Goal: Task Accomplishment & Management: Use online tool/utility

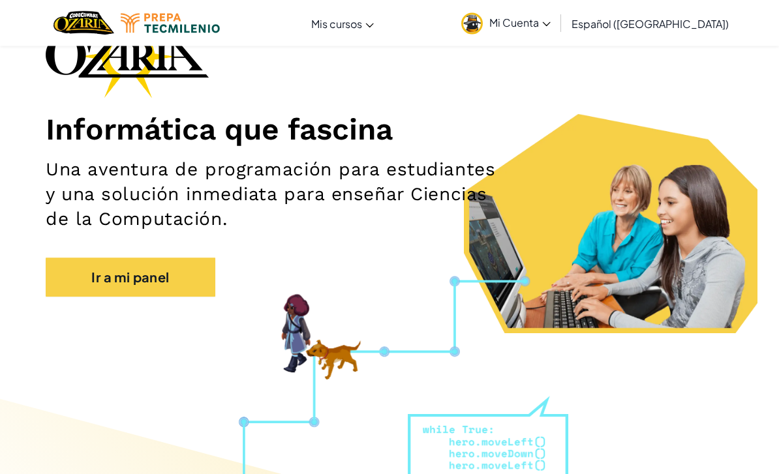
scroll to position [99, 0]
click at [176, 286] on link "Ir a mi panel" at bounding box center [131, 277] width 170 height 39
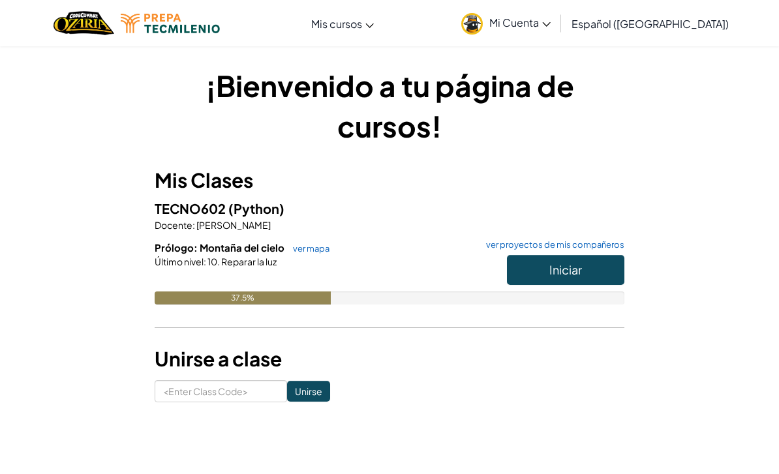
click at [602, 256] on button "Iniciar" at bounding box center [565, 270] width 117 height 30
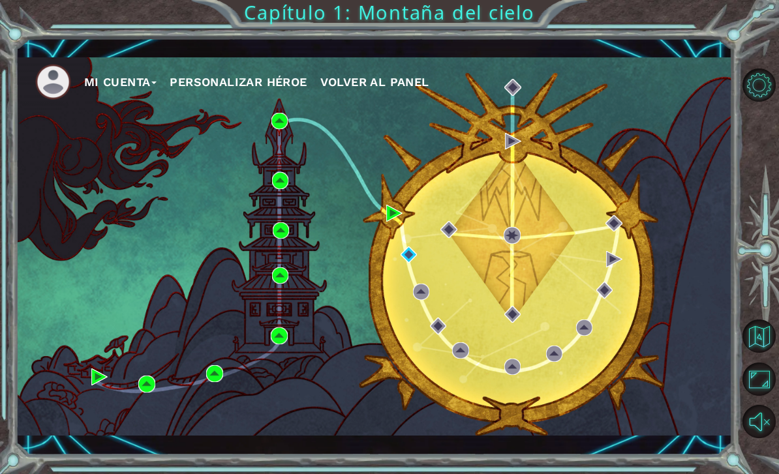
click at [421, 247] on div "Mi Cuenta Personalizar héroe Volver al panel" at bounding box center [374, 246] width 717 height 378
click at [401, 262] on img at bounding box center [409, 255] width 16 height 16
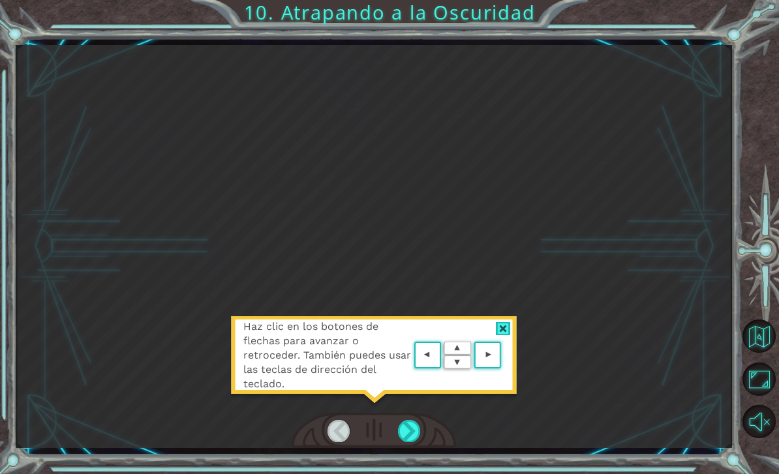
click at [510, 325] on div at bounding box center [503, 329] width 15 height 14
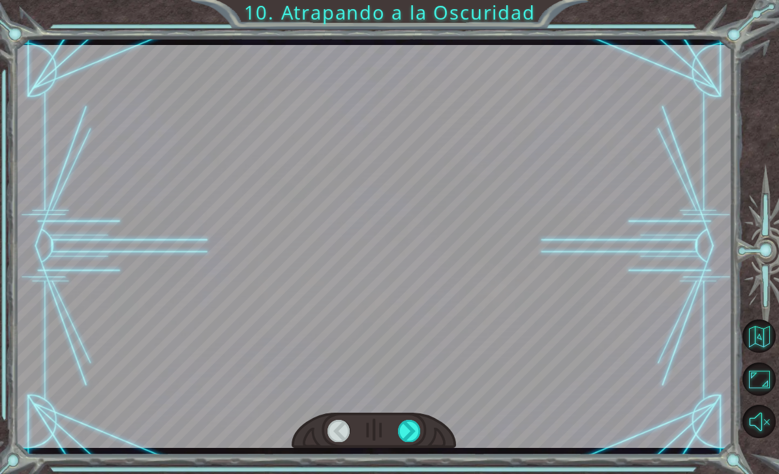
click at [415, 431] on div at bounding box center [409, 431] width 23 height 22
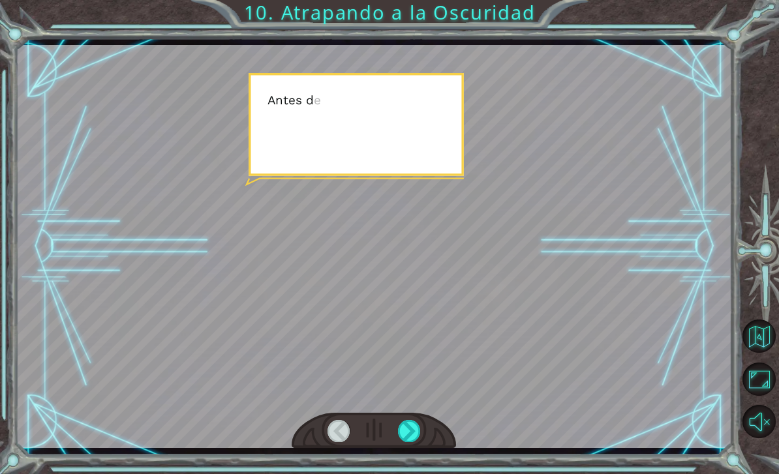
click at [412, 430] on div at bounding box center [409, 431] width 23 height 22
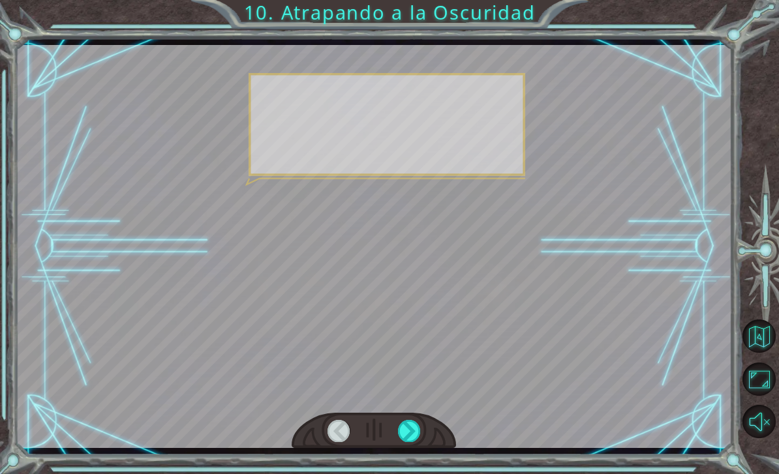
click at [411, 433] on div at bounding box center [409, 431] width 23 height 22
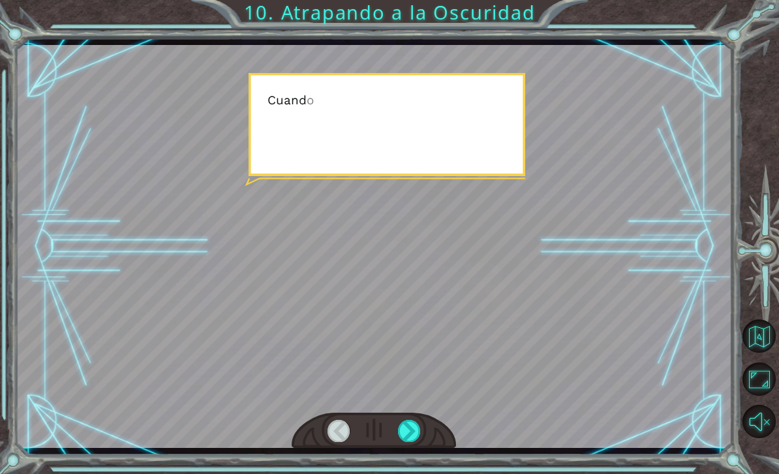
click at [410, 435] on div at bounding box center [409, 431] width 23 height 22
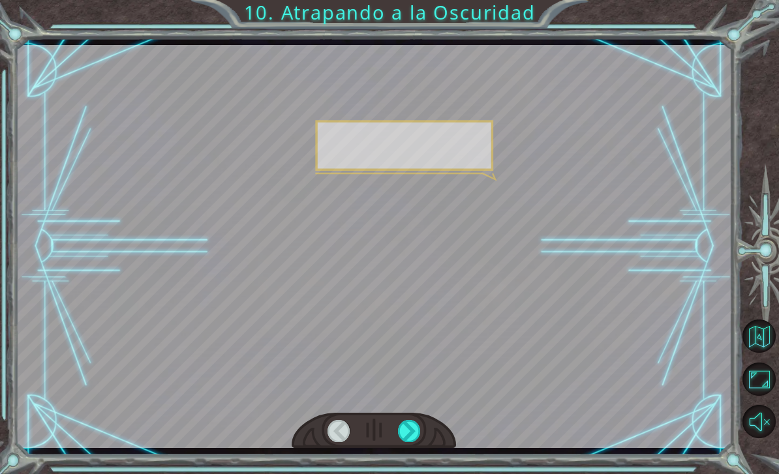
click at [410, 434] on div at bounding box center [409, 431] width 23 height 22
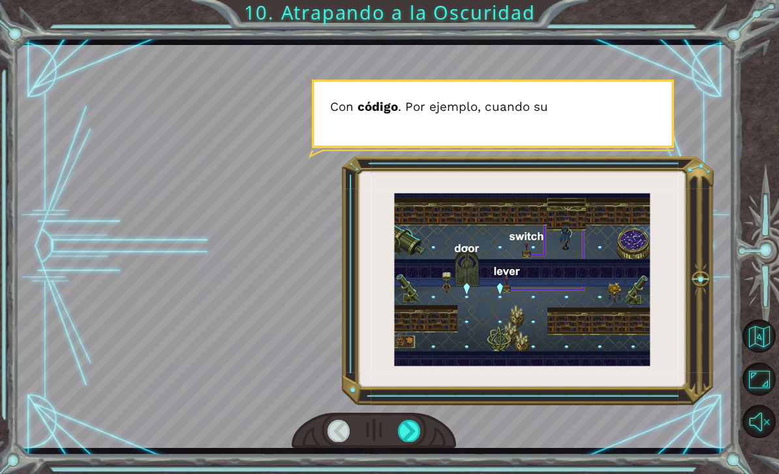
click at [416, 441] on div at bounding box center [409, 431] width 23 height 22
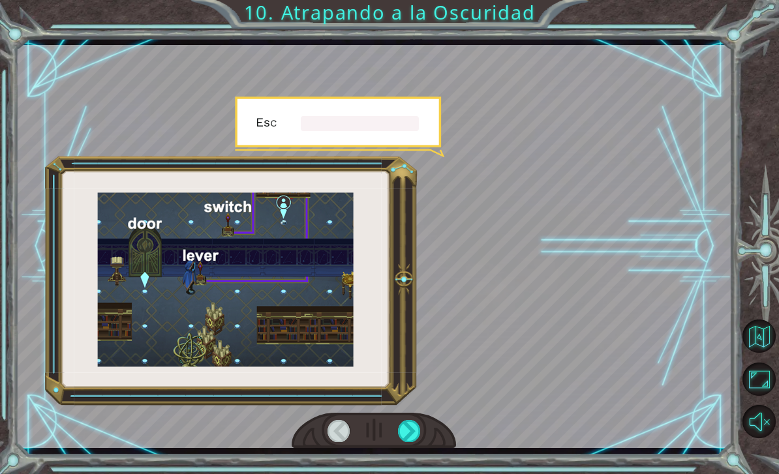
click at [419, 436] on div at bounding box center [409, 431] width 23 height 22
click at [418, 441] on div at bounding box center [409, 431] width 23 height 22
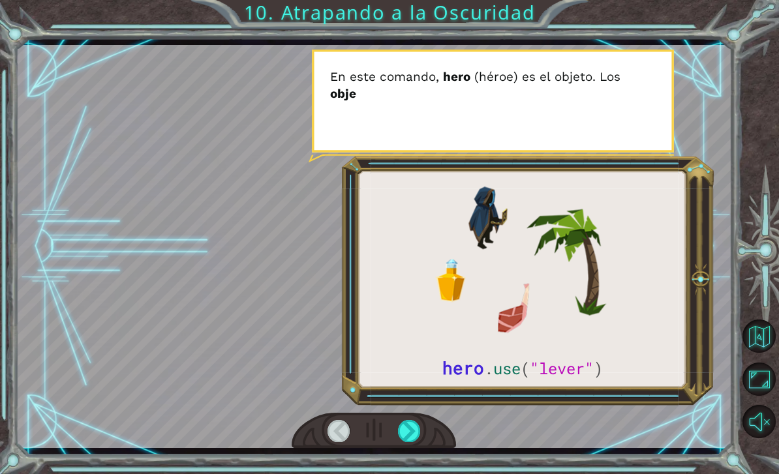
click at [417, 440] on div at bounding box center [409, 431] width 23 height 22
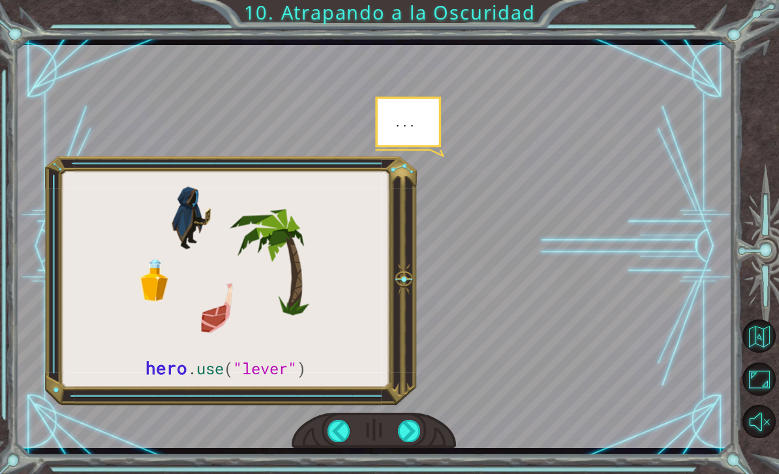
click at [416, 440] on div at bounding box center [409, 431] width 23 height 22
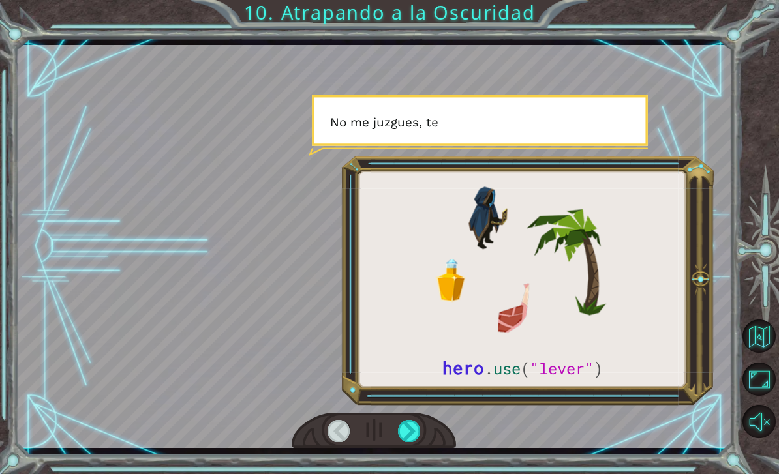
click at [387, 410] on div at bounding box center [374, 246] width 717 height 403
click at [414, 429] on div at bounding box center [409, 431] width 23 height 22
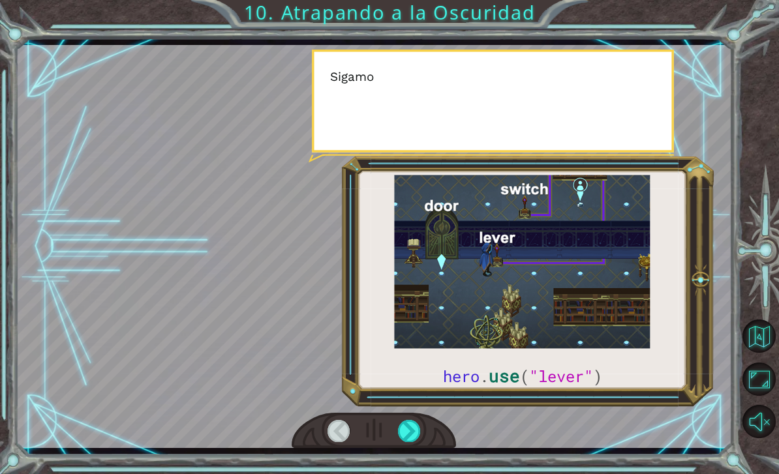
click at [410, 442] on div at bounding box center [409, 431] width 23 height 22
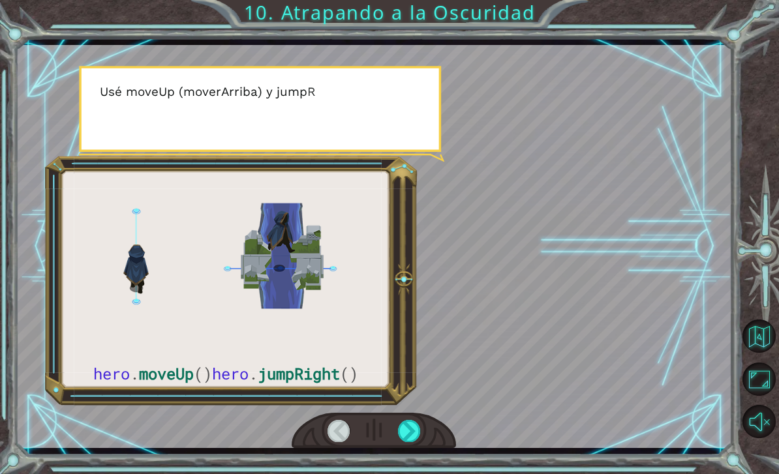
click at [399, 412] on div at bounding box center [374, 246] width 717 height 403
click at [414, 436] on div at bounding box center [409, 431] width 23 height 22
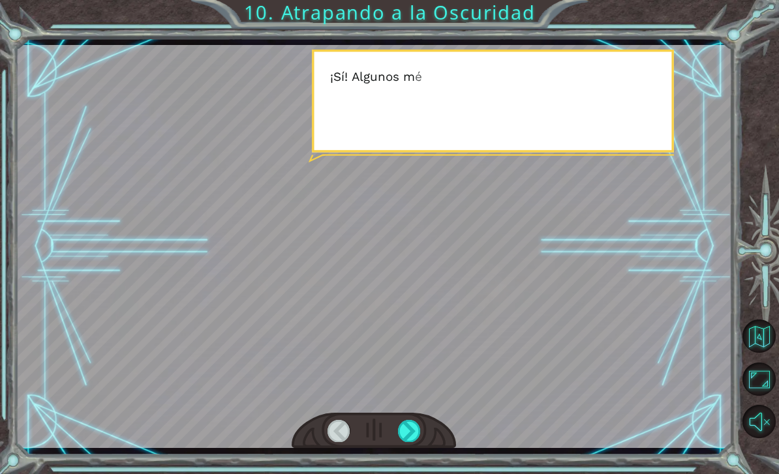
click at [417, 433] on div at bounding box center [409, 431] width 23 height 22
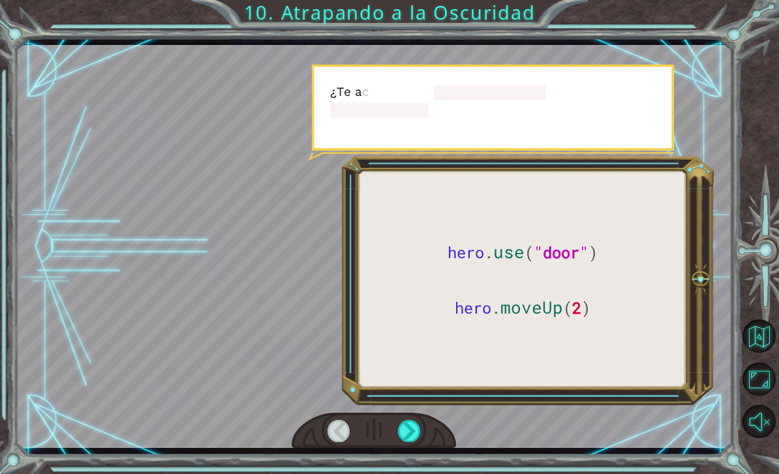
click at [419, 429] on div at bounding box center [409, 431] width 23 height 22
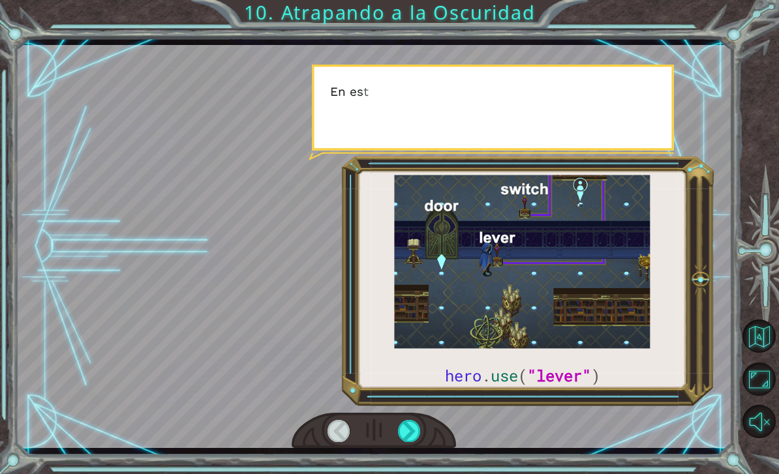
click at [412, 438] on div at bounding box center [409, 431] width 23 height 22
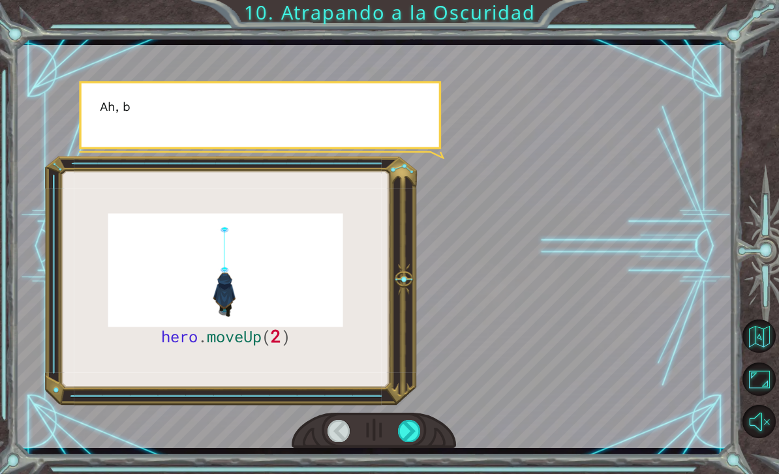
click at [410, 419] on div at bounding box center [374, 431] width 165 height 37
click at [419, 440] on div at bounding box center [409, 431] width 23 height 22
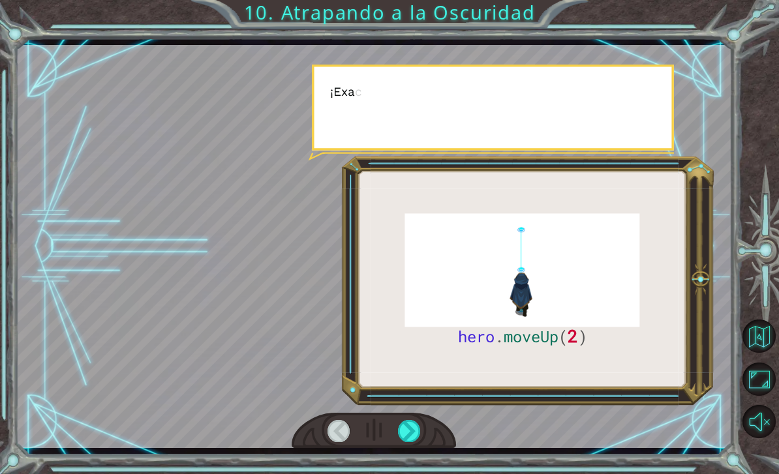
click at [419, 436] on div at bounding box center [409, 431] width 23 height 22
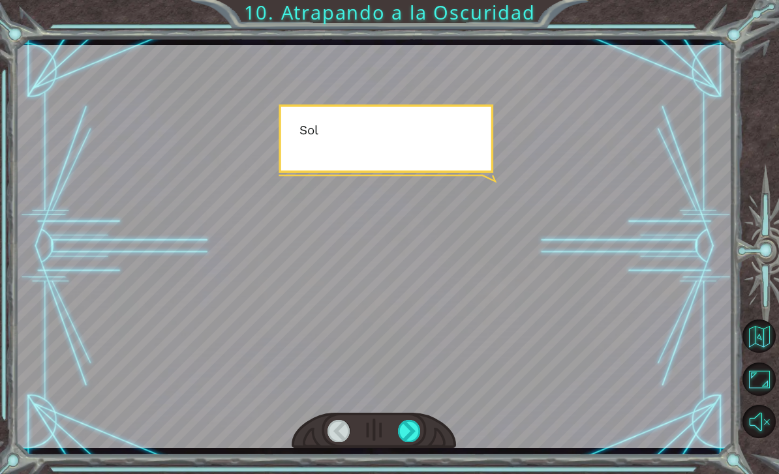
click at [419, 430] on div at bounding box center [409, 431] width 23 height 22
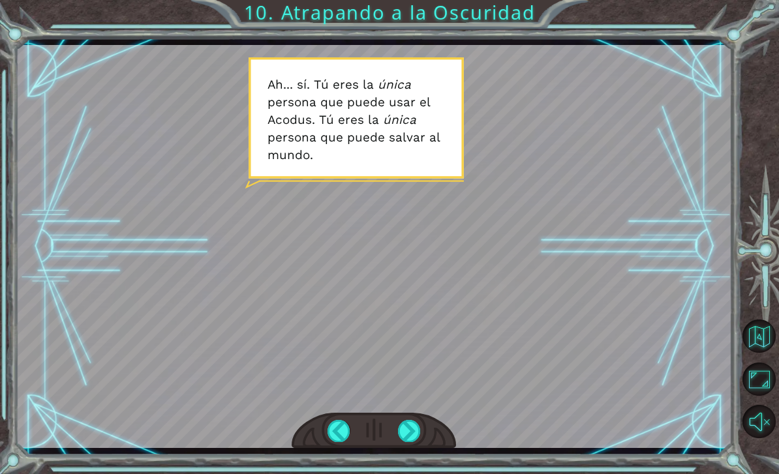
click at [408, 433] on div at bounding box center [409, 431] width 23 height 22
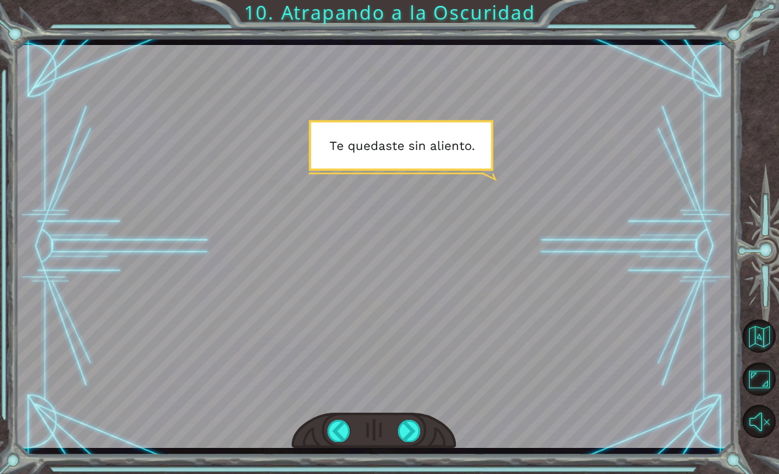
click at [412, 442] on div at bounding box center [409, 431] width 23 height 22
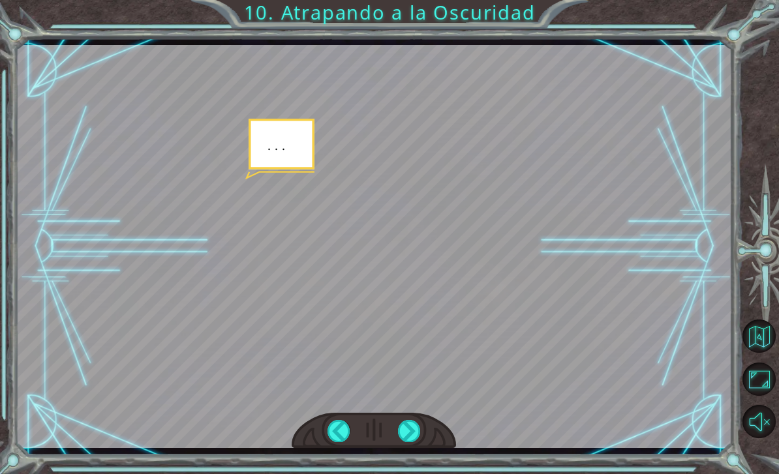
click at [416, 431] on div at bounding box center [409, 431] width 23 height 22
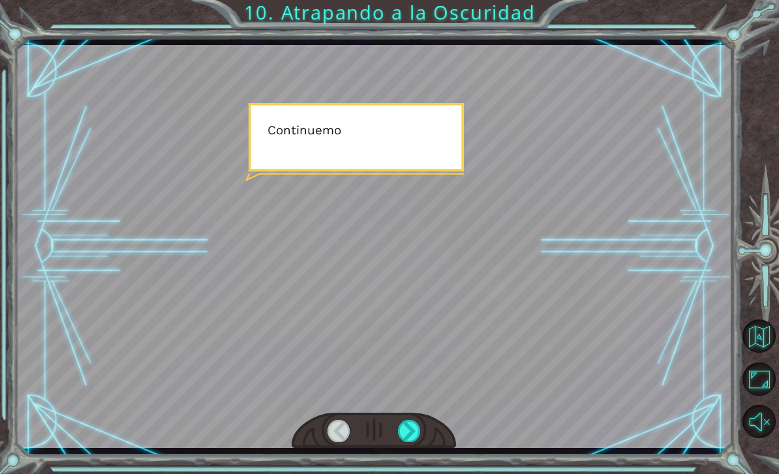
click at [412, 429] on div at bounding box center [409, 431] width 23 height 22
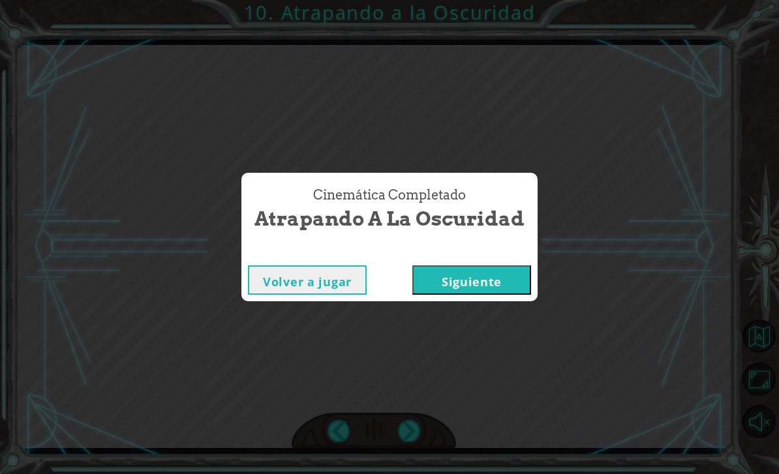
click at [412, 439] on div "Cinemática Completado Atrapando a la Oscuridad Volver a jugar [GEOGRAPHIC_DATA]" at bounding box center [389, 237] width 779 height 474
click at [480, 276] on button "Siguiente" at bounding box center [471, 279] width 119 height 29
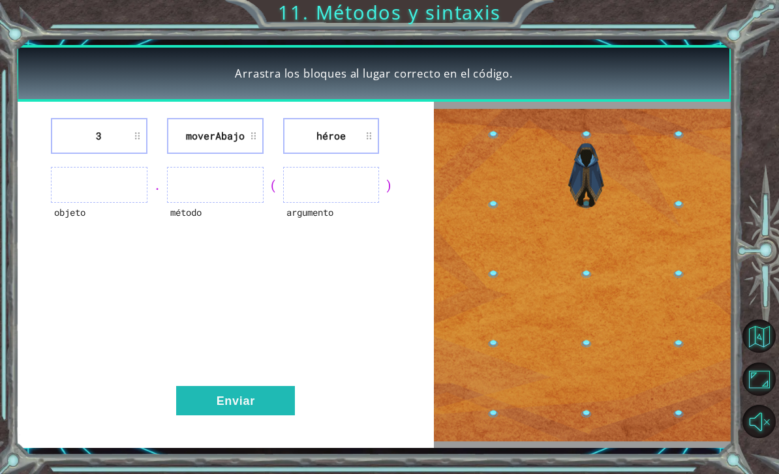
click at [132, 192] on ul at bounding box center [99, 185] width 97 height 36
click at [161, 189] on div "." at bounding box center [157, 185] width 20 height 18
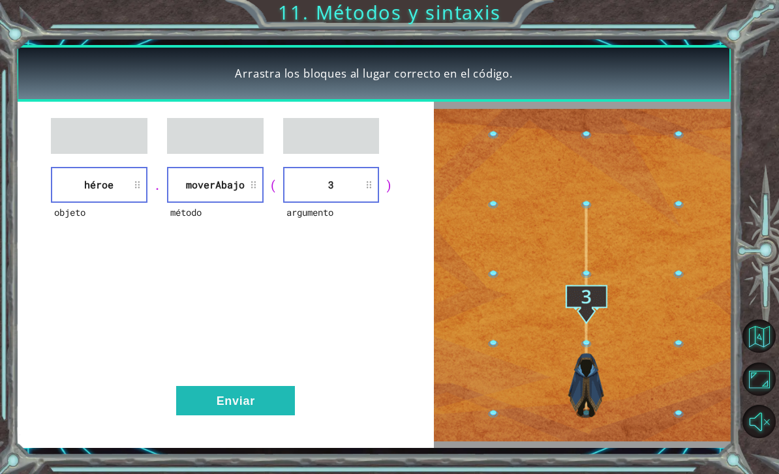
click at [256, 415] on button "Enviar" at bounding box center [235, 400] width 119 height 29
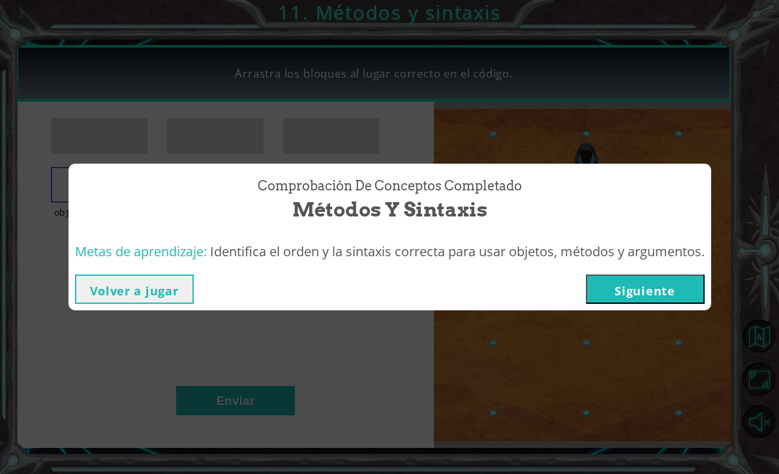
click at [678, 286] on button "Siguiente" at bounding box center [645, 289] width 119 height 29
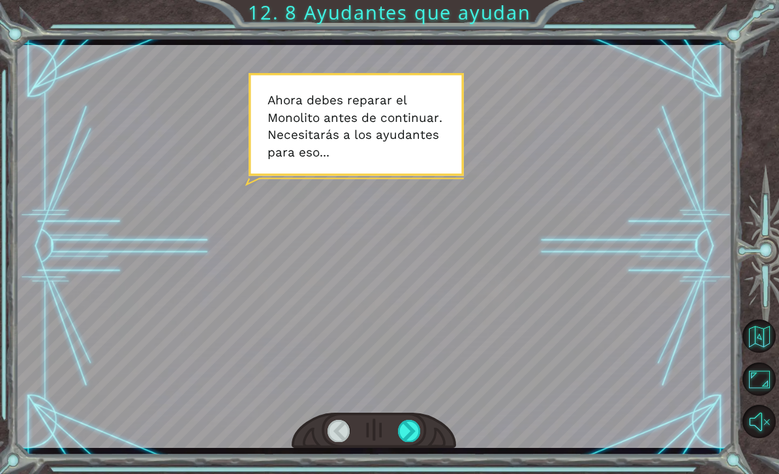
click at [420, 433] on div at bounding box center [409, 431] width 23 height 22
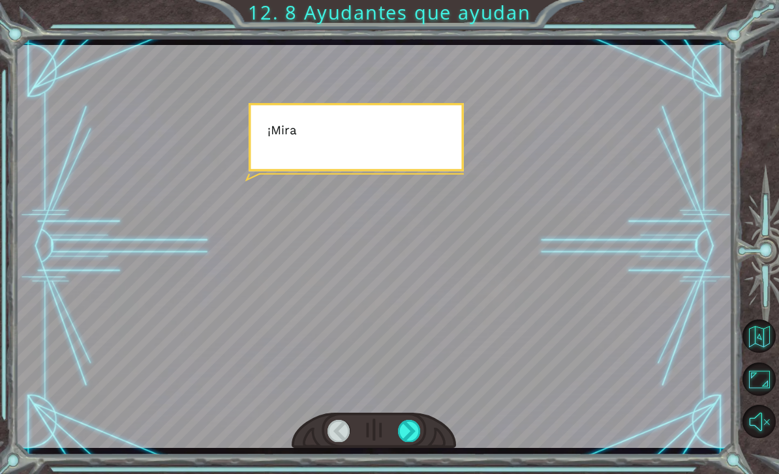
click at [418, 426] on div at bounding box center [409, 431] width 23 height 22
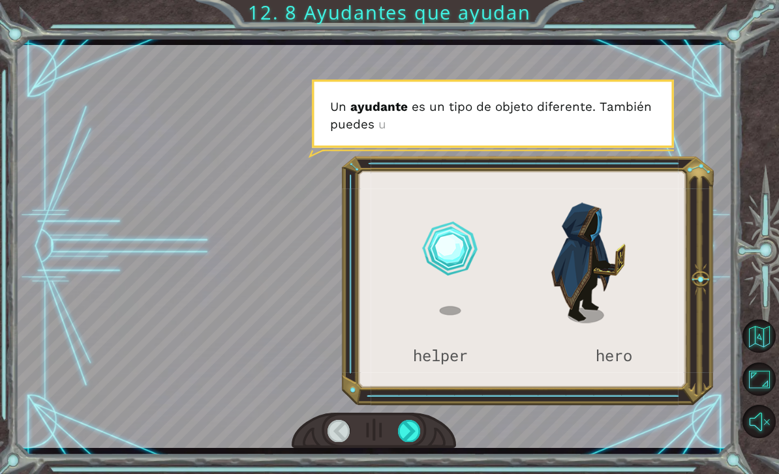
click at [337, 441] on div at bounding box center [338, 431] width 23 height 22
click at [414, 416] on div at bounding box center [374, 431] width 165 height 37
click at [416, 436] on div at bounding box center [409, 431] width 23 height 22
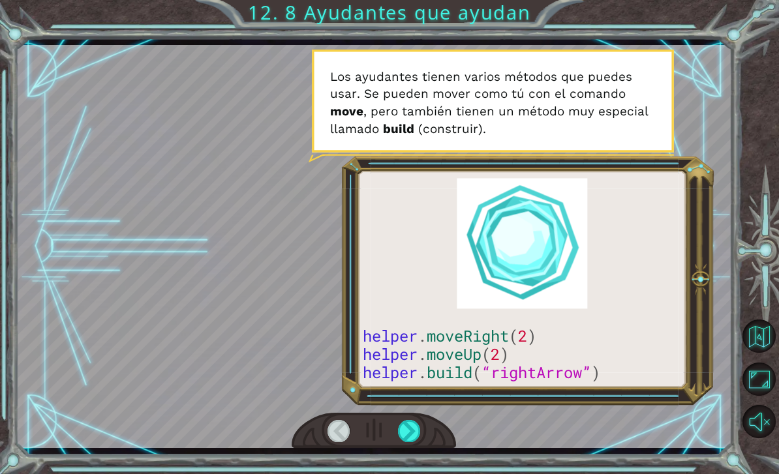
click at [416, 434] on div at bounding box center [409, 431] width 23 height 22
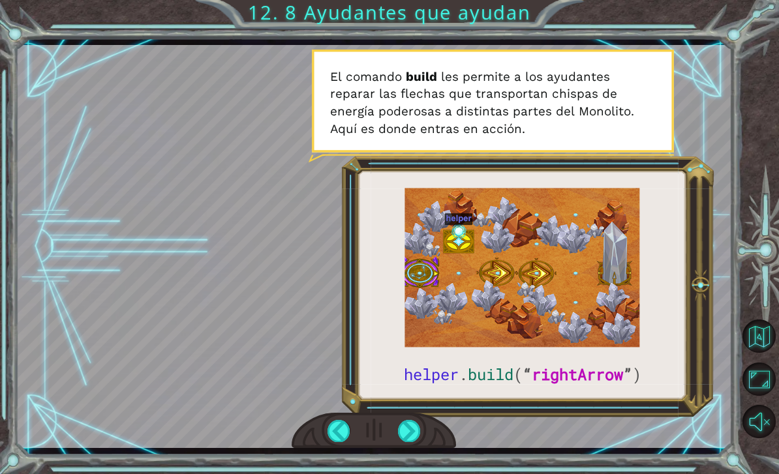
click at [415, 438] on div at bounding box center [409, 431] width 23 height 22
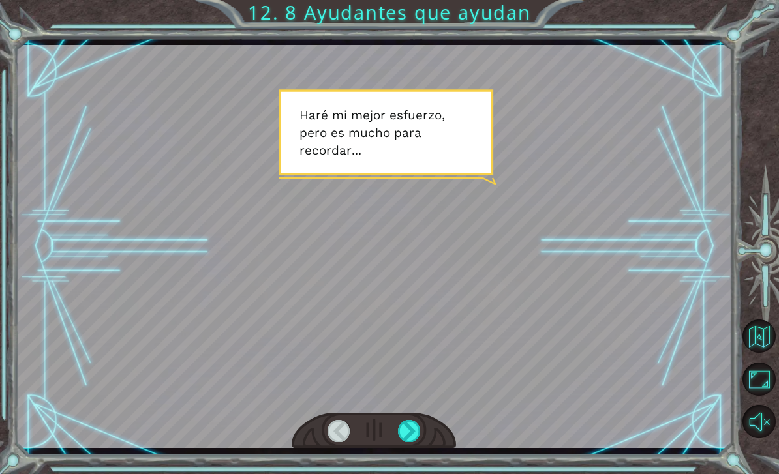
click at [413, 431] on div at bounding box center [409, 431] width 23 height 22
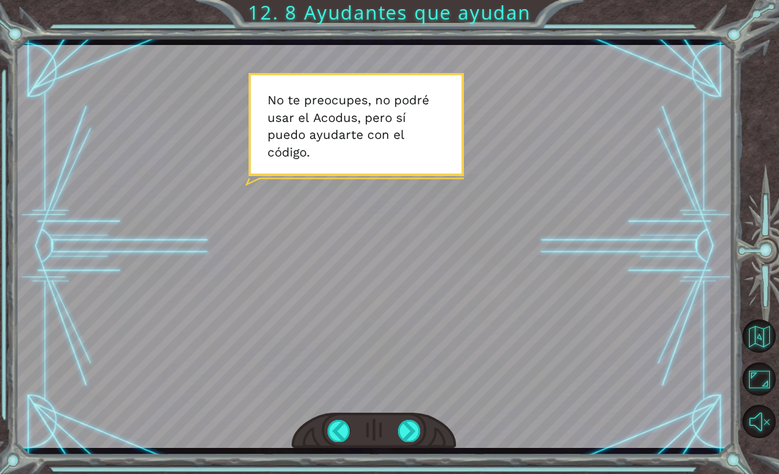
click at [417, 427] on div at bounding box center [409, 431] width 23 height 22
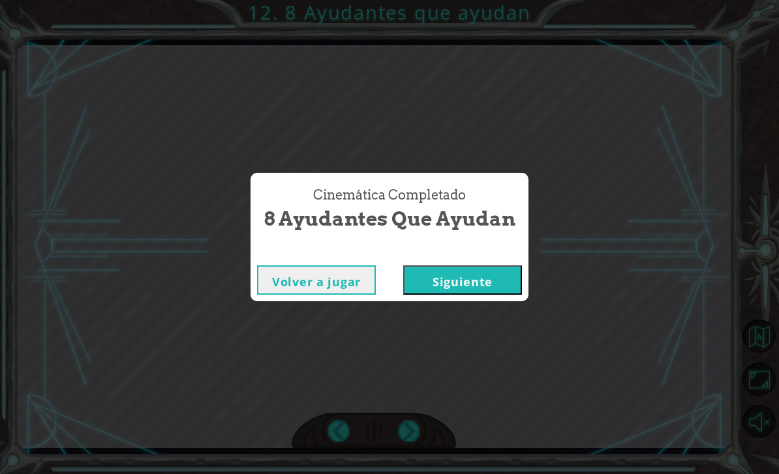
click at [474, 277] on button "Siguiente" at bounding box center [462, 279] width 119 height 29
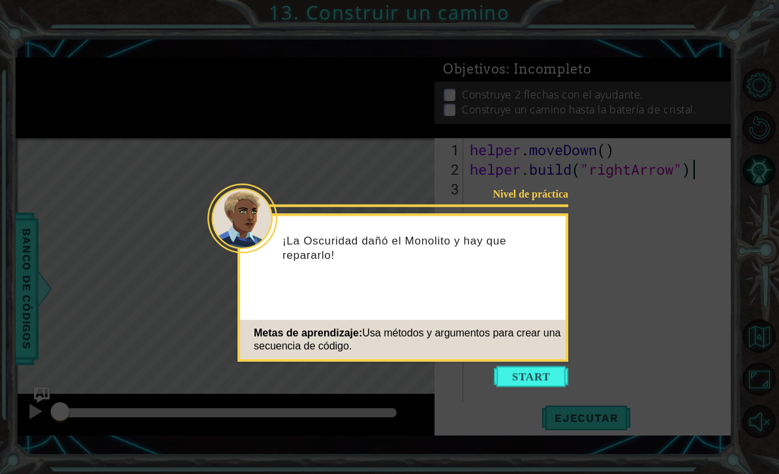
click at [504, 376] on icon at bounding box center [389, 237] width 779 height 474
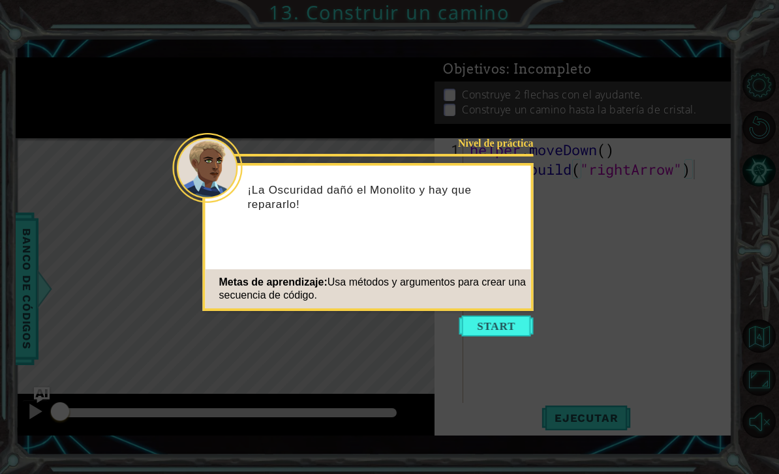
click at [517, 322] on button "Start" at bounding box center [496, 326] width 74 height 21
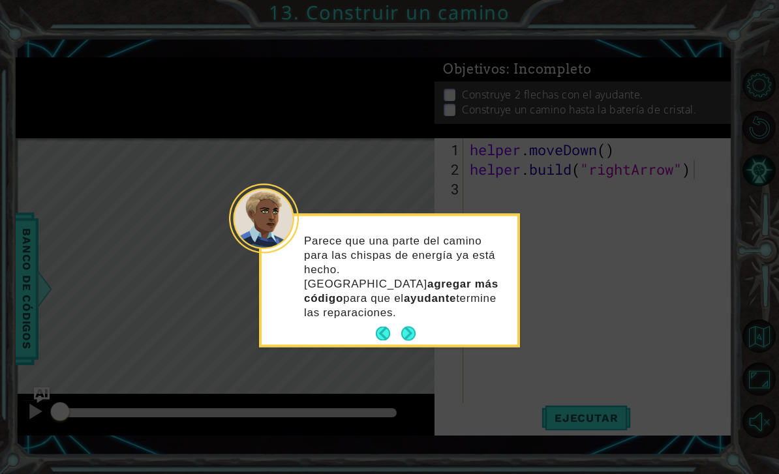
click at [411, 327] on button "Next" at bounding box center [408, 334] width 14 height 14
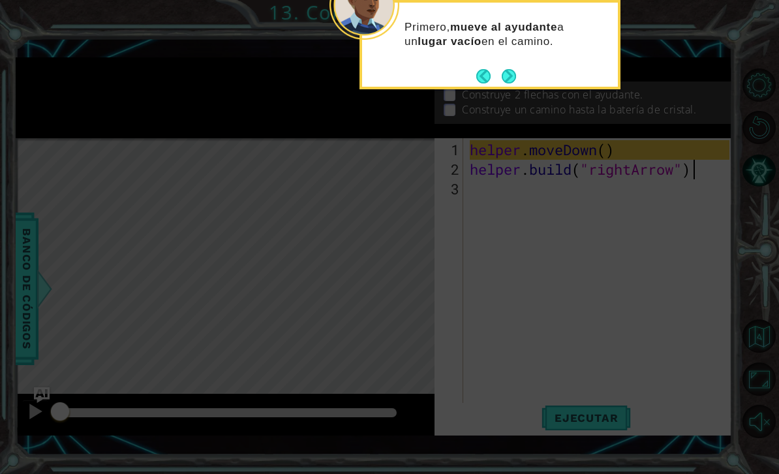
click at [507, 78] on button "Next" at bounding box center [509, 76] width 14 height 14
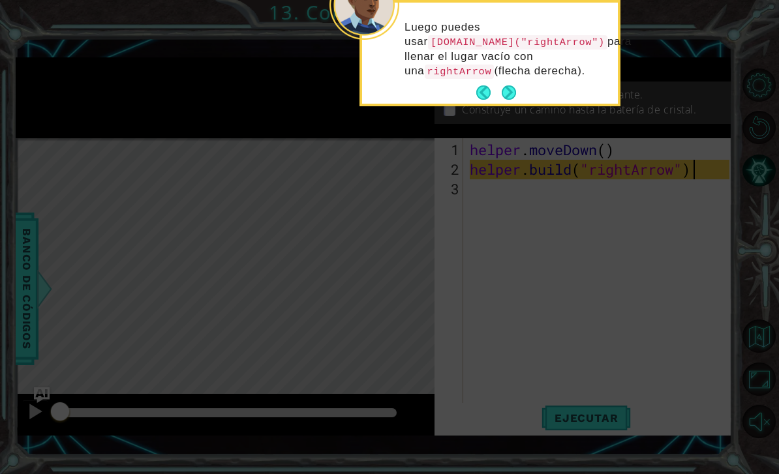
click at [513, 97] on button "Next" at bounding box center [509, 92] width 14 height 14
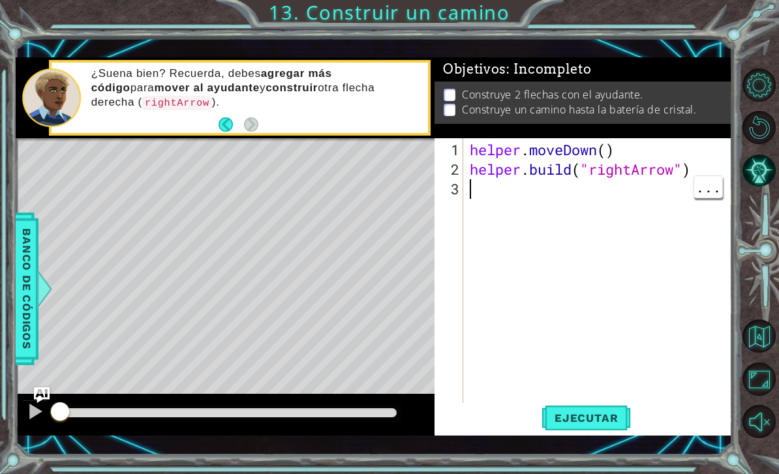
click at [612, 421] on span "Ejecutar" at bounding box center [585, 418] width 89 height 13
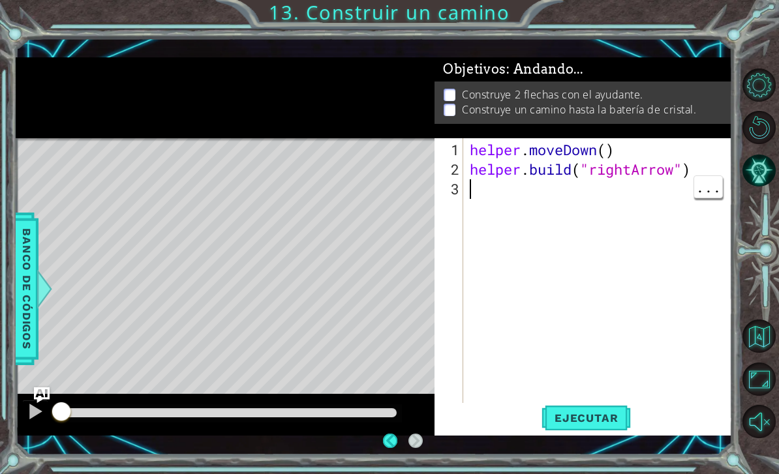
scroll to position [3, 0]
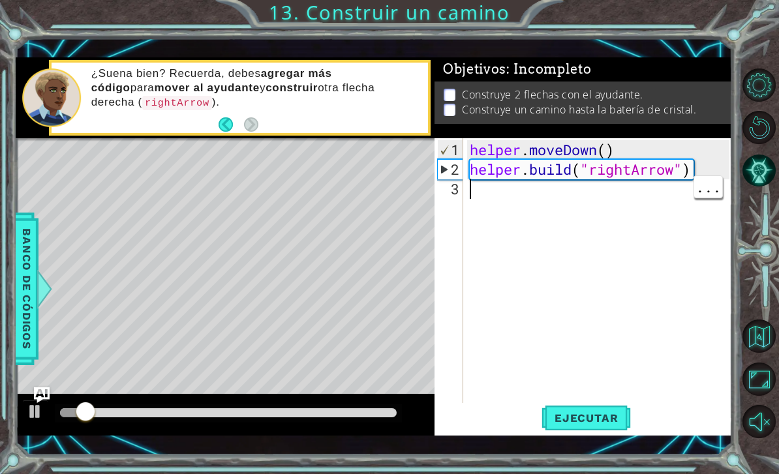
click at [580, 185] on div "helper . moveDown ( ) helper . build ( "rightArrow" )" at bounding box center [601, 296] width 269 height 313
click at [444, 175] on div "2" at bounding box center [450, 170] width 25 height 20
type textarea "[DOMAIN_NAME]("rightArrow")"
click at [597, 421] on span "Ejecutar" at bounding box center [585, 418] width 89 height 13
click at [646, 228] on div "helper . moveDown ( ) helper . build ( "rightArrow" )" at bounding box center [601, 296] width 269 height 313
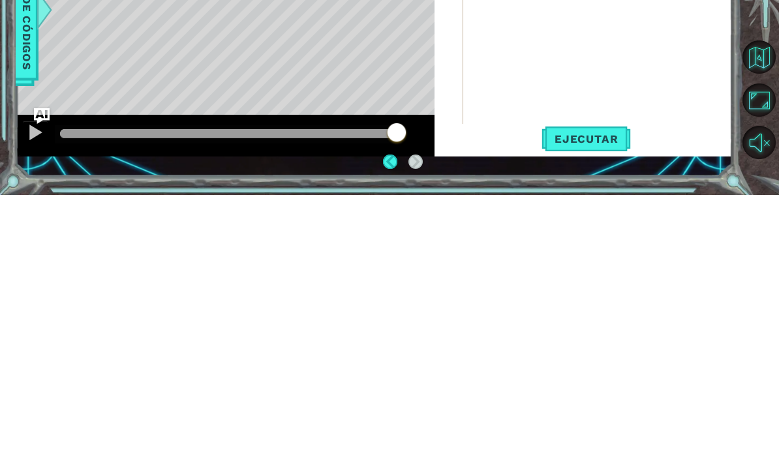
scroll to position [42, 0]
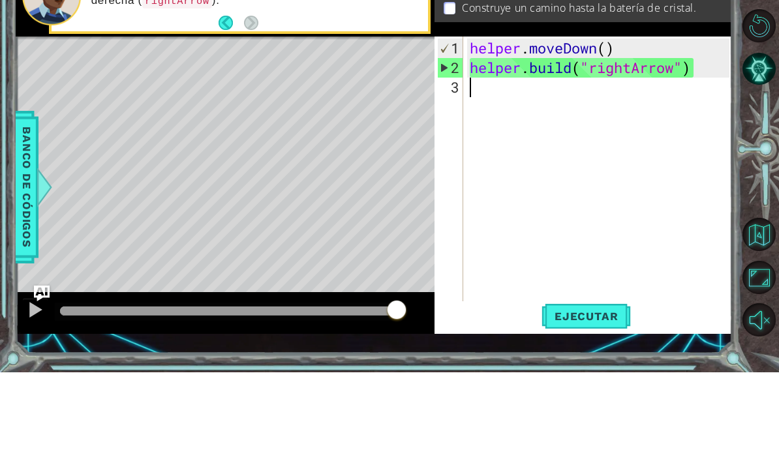
click at [349, 138] on div "Level Map" at bounding box center [317, 330] width 603 height 384
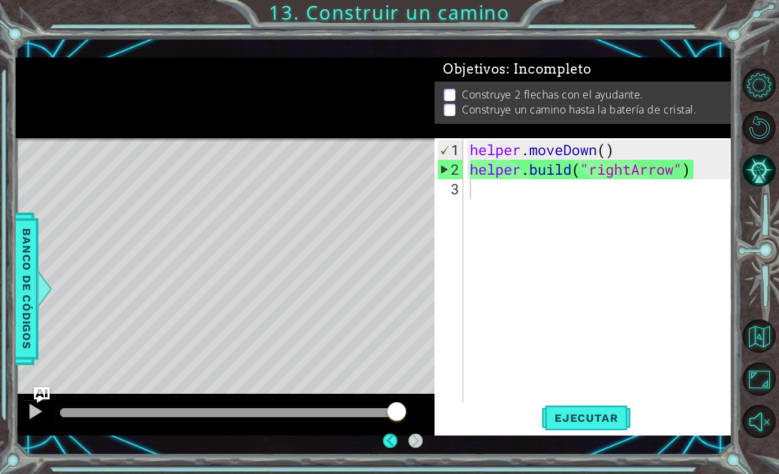
scroll to position [41, 0]
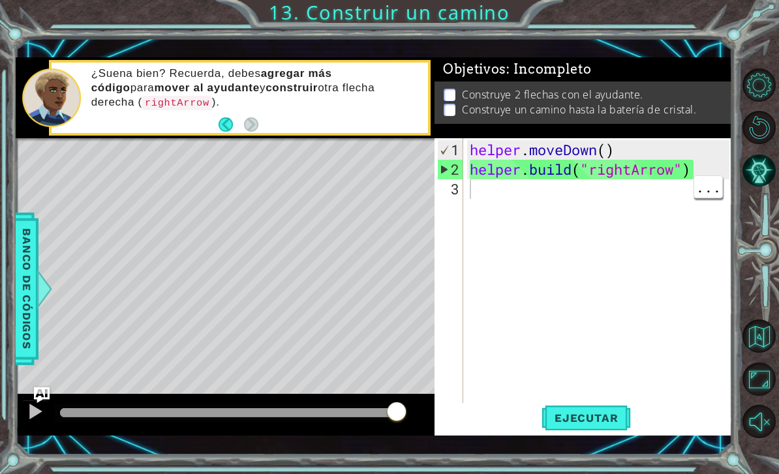
click at [576, 432] on button "Ejecutar" at bounding box center [585, 418] width 89 height 30
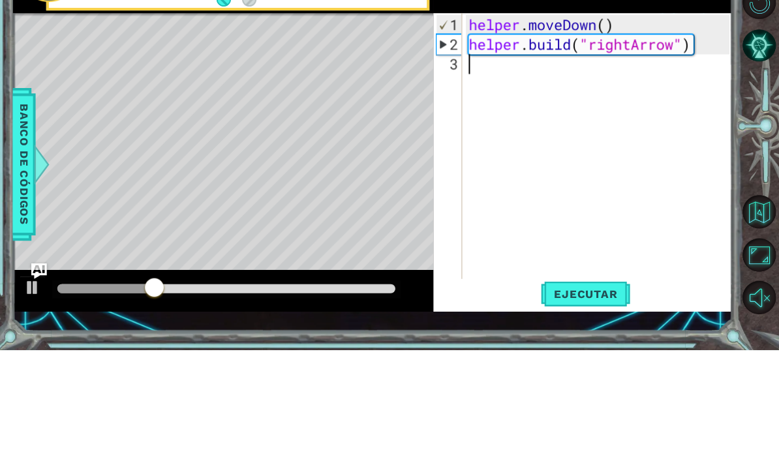
click at [22, 222] on span "Banco de códigos" at bounding box center [26, 289] width 21 height 135
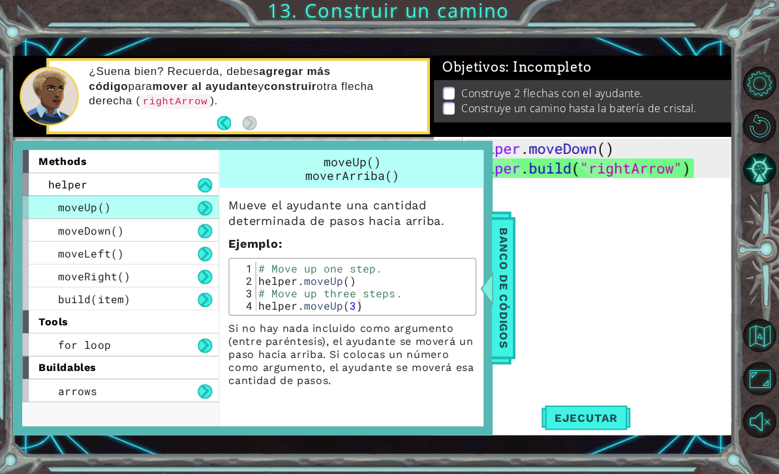
click at [494, 294] on span "Banco de códigos" at bounding box center [504, 289] width 21 height 135
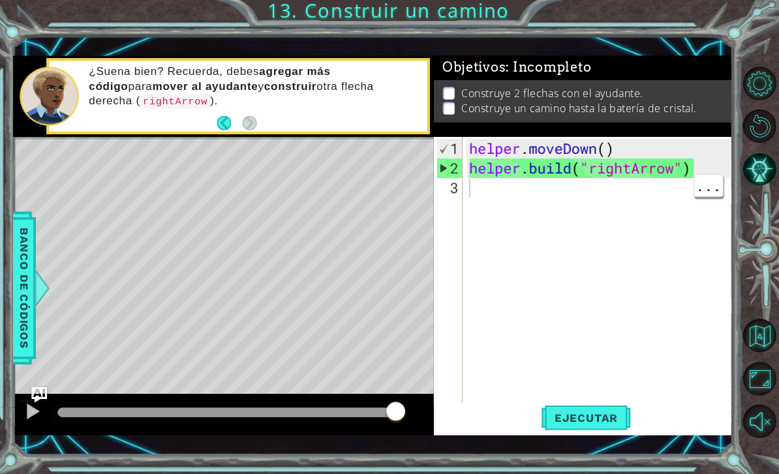
click at [541, 196] on div "helper . moveDown ( ) helper . build ( "rightArrow" )" at bounding box center [601, 296] width 269 height 313
click at [528, 189] on div "helper . moveDown ( ) helper . build ( "rightArrow" )" at bounding box center [601, 296] width 269 height 313
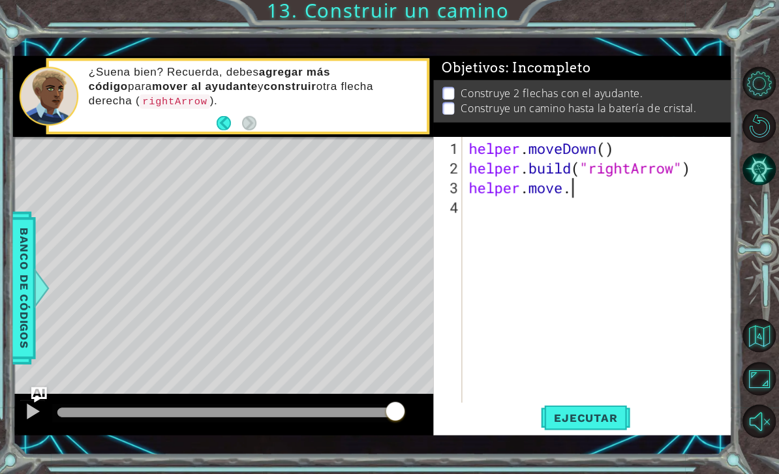
scroll to position [0, 4]
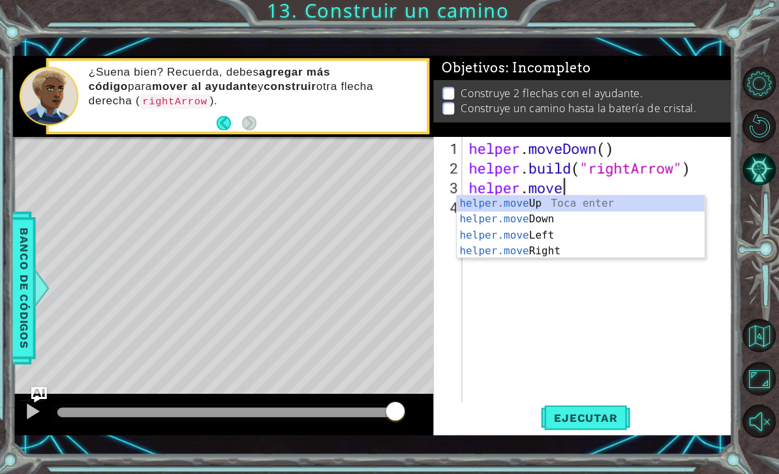
type textarea "[DOMAIN_NAME]("rightArrow")"
